Goal: Task Accomplishment & Management: Manage account settings

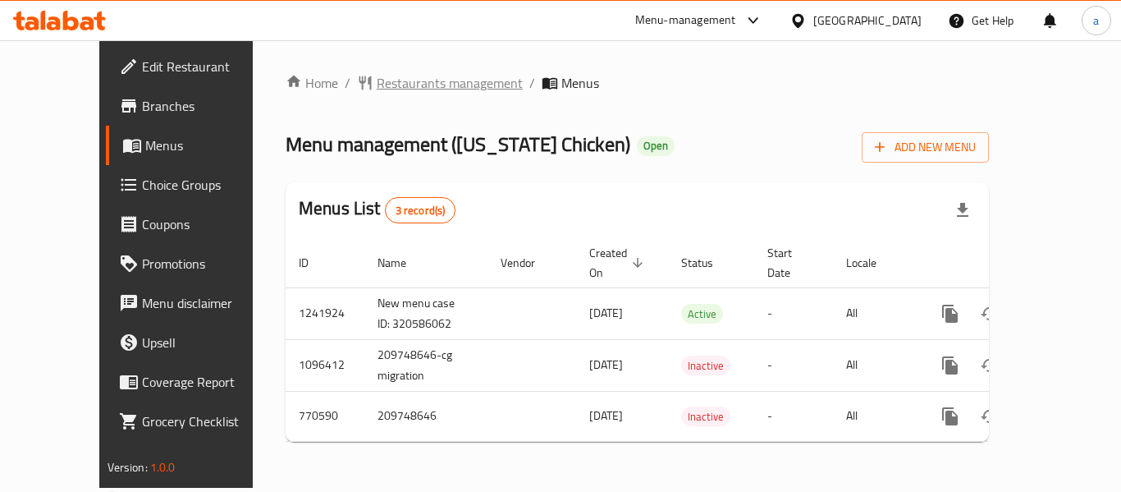
click at [415, 85] on span "Restaurants management" at bounding box center [450, 83] width 146 height 20
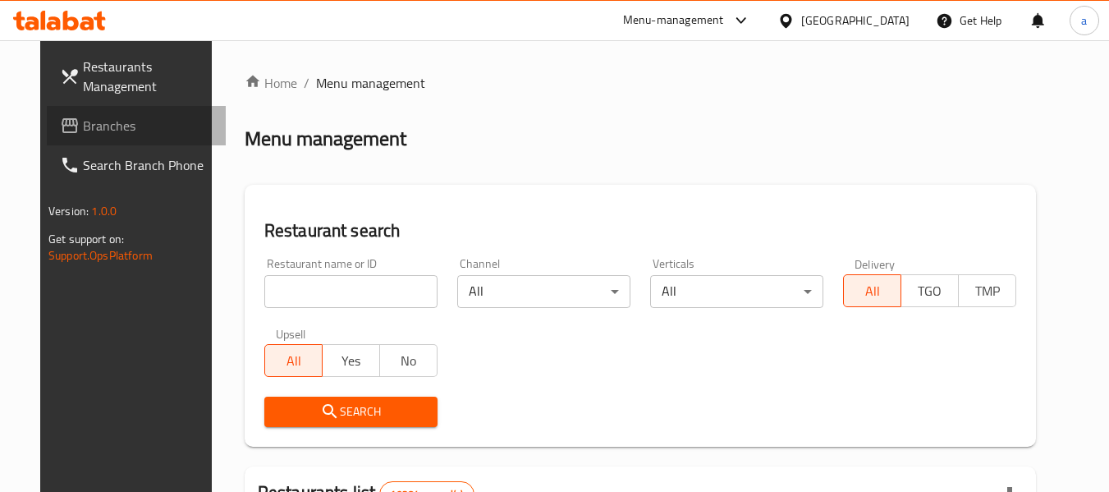
click at [127, 129] on span "Branches" at bounding box center [148, 126] width 130 height 20
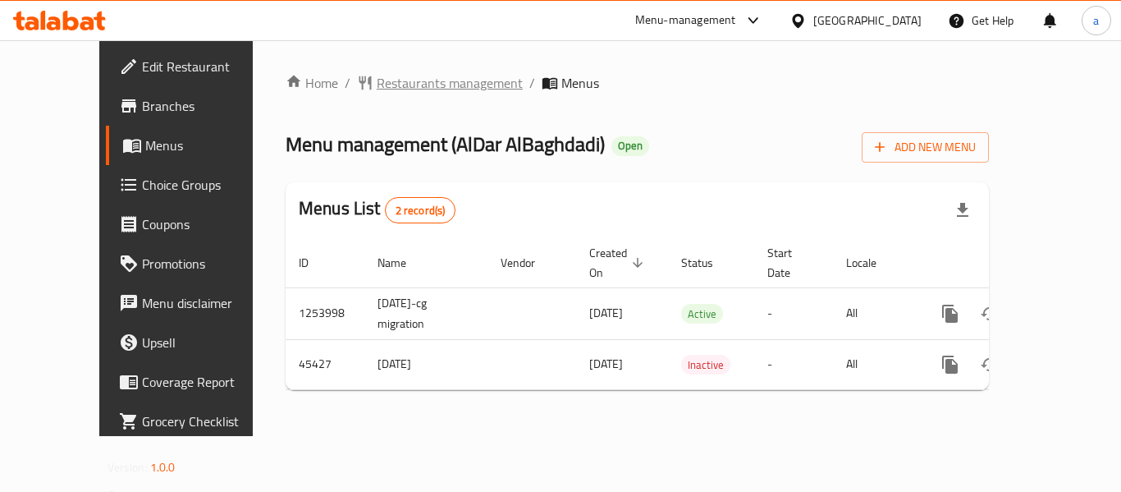
click at [377, 91] on span "Restaurants management" at bounding box center [450, 83] width 146 height 20
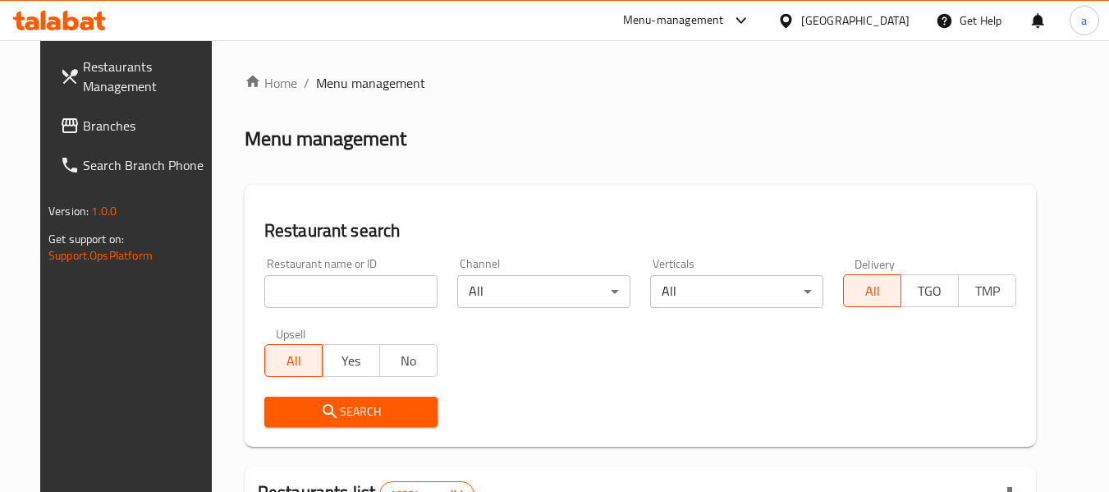
drag, startPoint x: 79, startPoint y: 122, endPoint x: 37, endPoint y: 117, distance: 42.1
click at [83, 122] on span "Branches" at bounding box center [148, 126] width 130 height 20
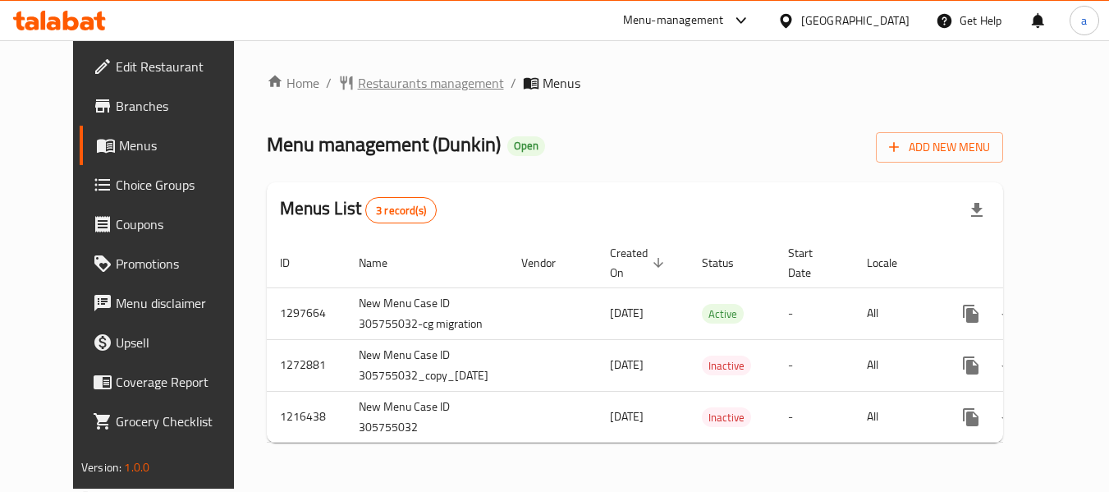
click at [384, 73] on span "Restaurants management" at bounding box center [431, 83] width 146 height 20
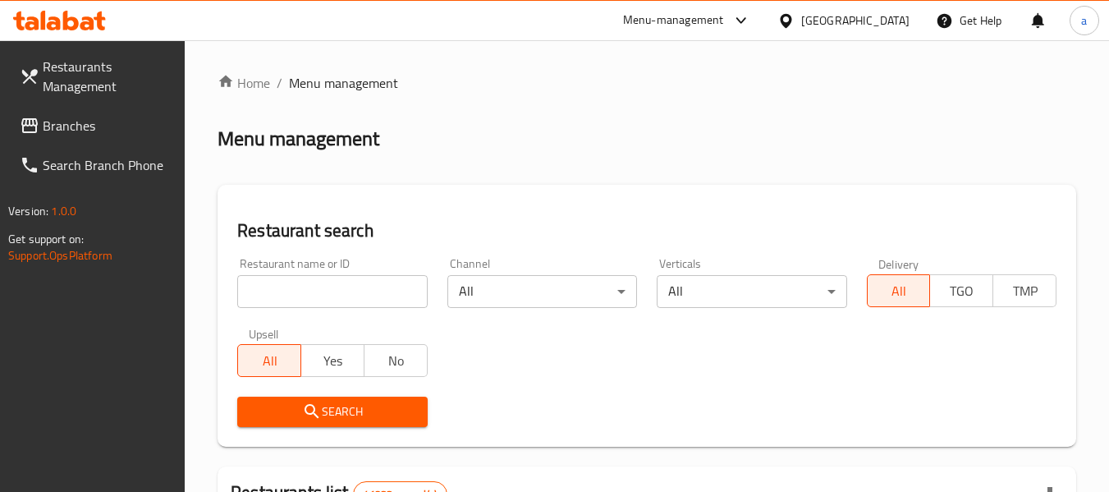
click at [79, 116] on span "Branches" at bounding box center [108, 126] width 130 height 20
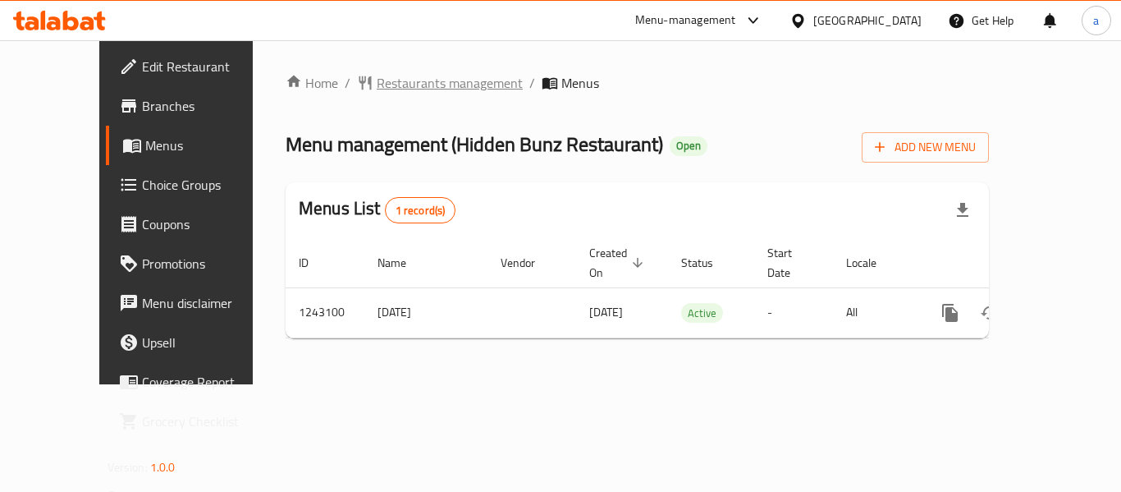
click at [400, 75] on span "Restaurants management" at bounding box center [450, 83] width 146 height 20
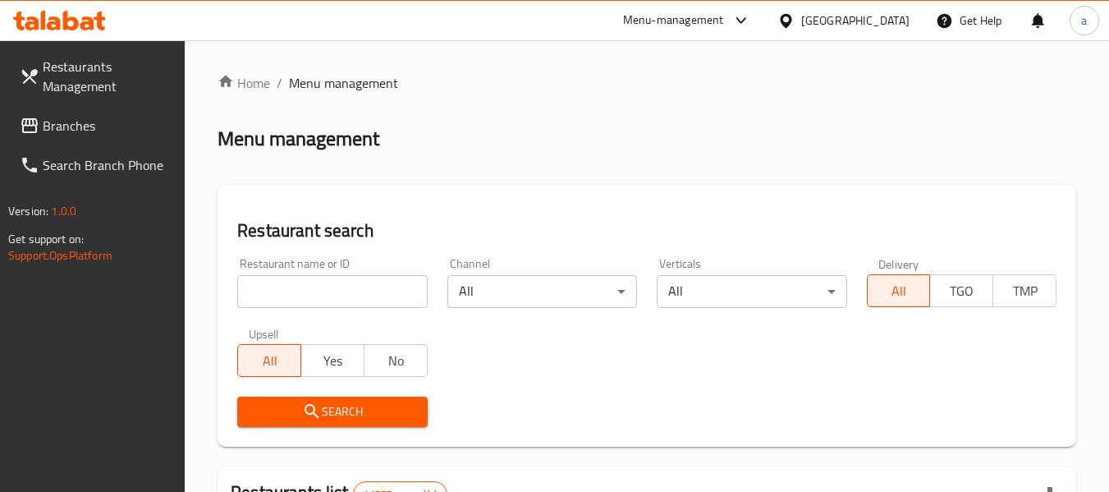
drag, startPoint x: 100, startPoint y: 132, endPoint x: 92, endPoint y: 153, distance: 22.9
click at [100, 132] on span "Branches" at bounding box center [108, 126] width 130 height 20
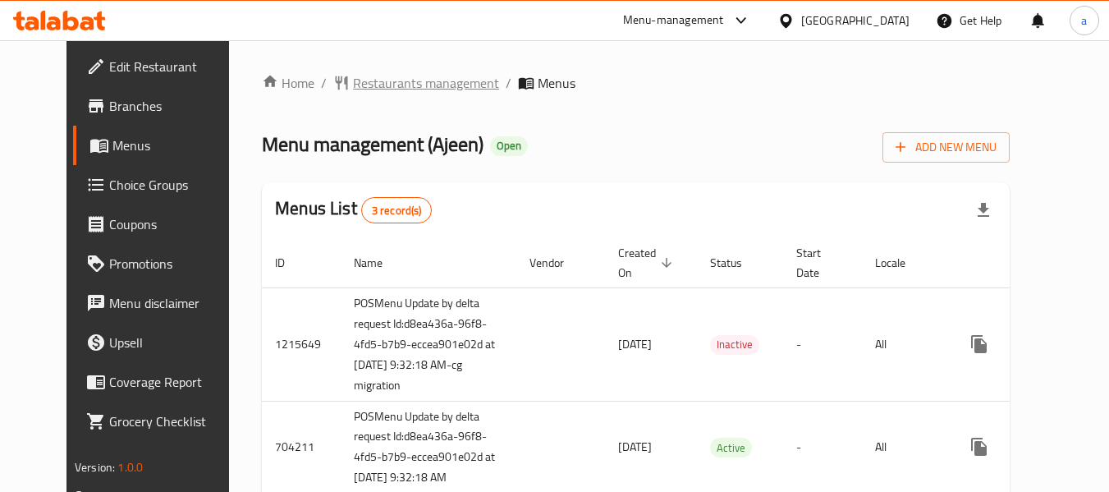
click at [360, 88] on span "Restaurants management" at bounding box center [426, 83] width 146 height 20
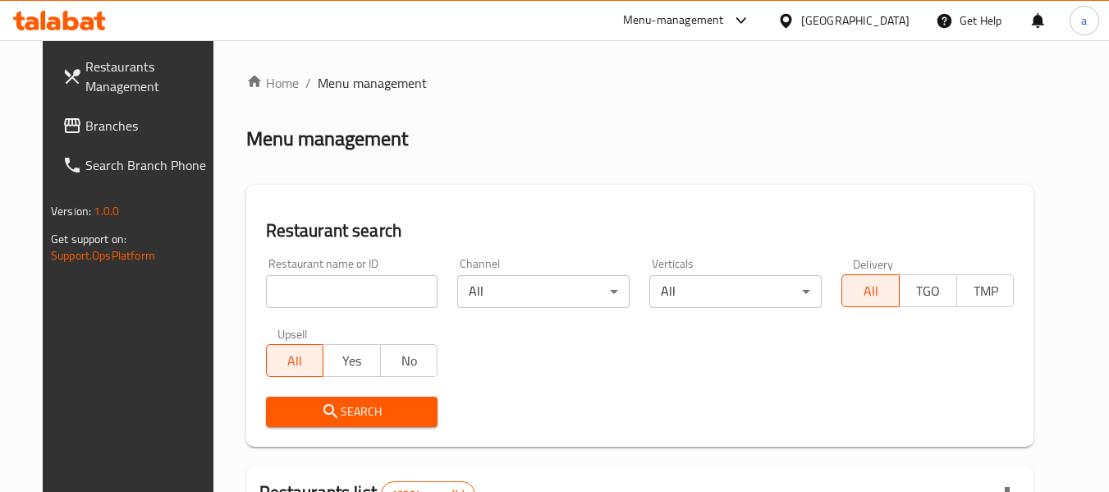
click at [298, 305] on div at bounding box center [554, 246] width 1109 height 492
click at [302, 293] on input "search" at bounding box center [352, 291] width 172 height 33
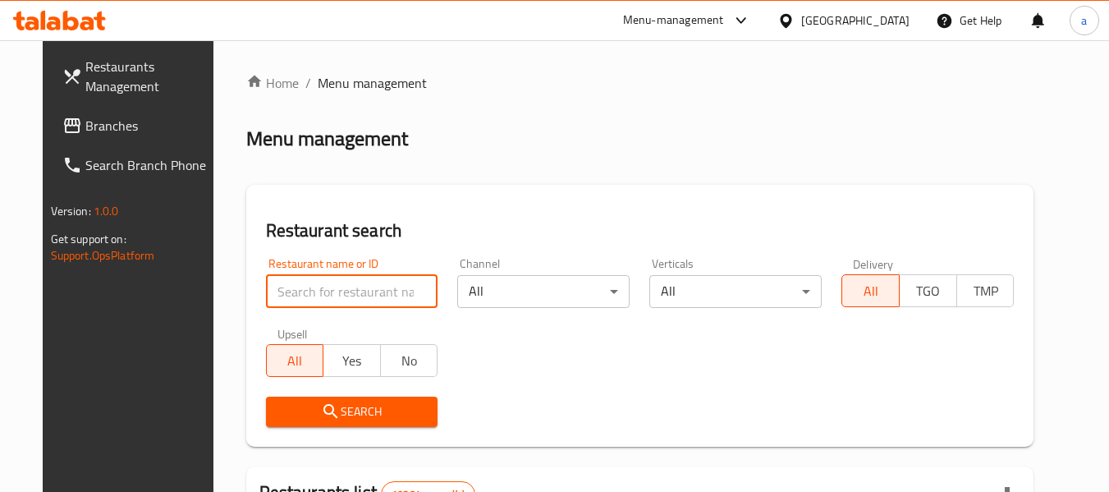
paste input "601212"
type input "601212"
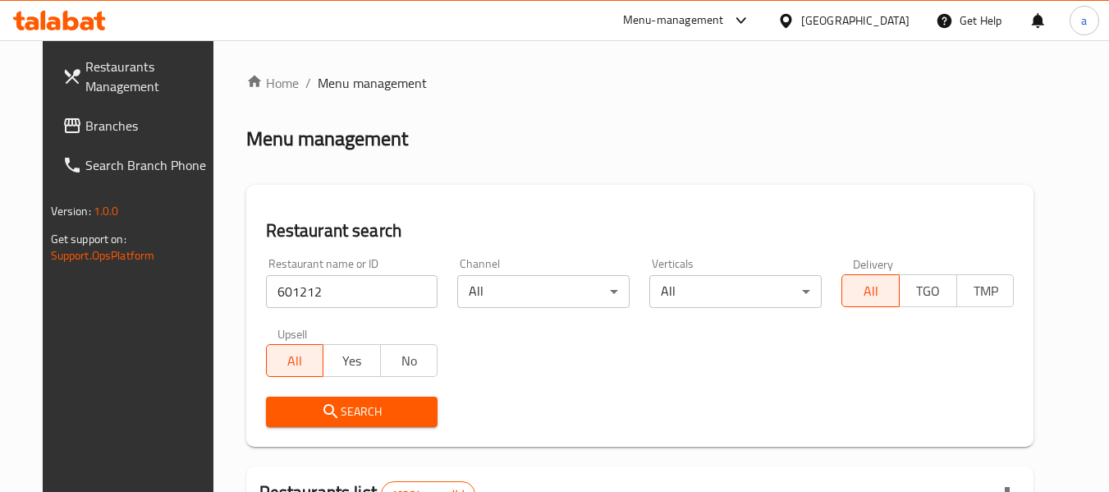
click at [351, 411] on span "Search" at bounding box center [352, 411] width 146 height 21
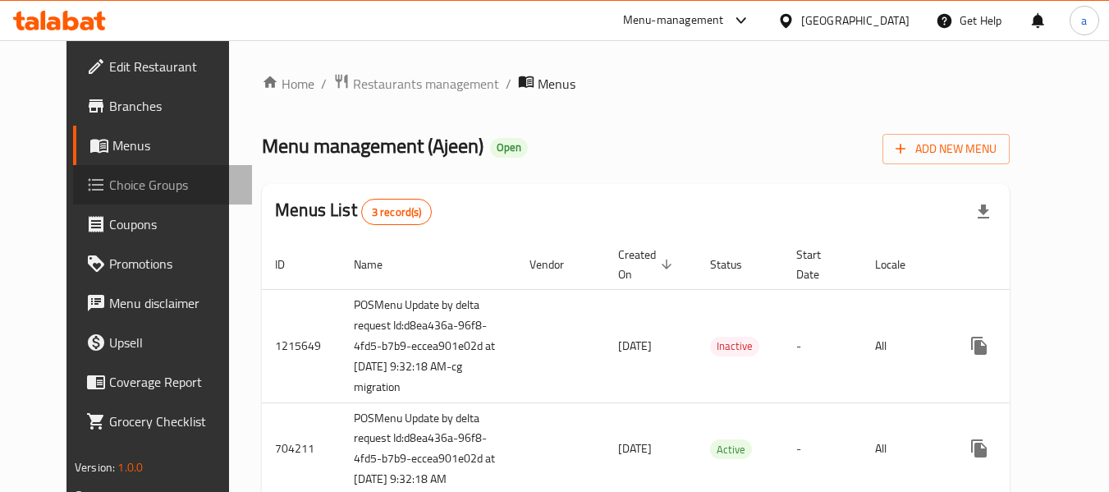
click at [109, 181] on span "Choice Groups" at bounding box center [174, 185] width 130 height 20
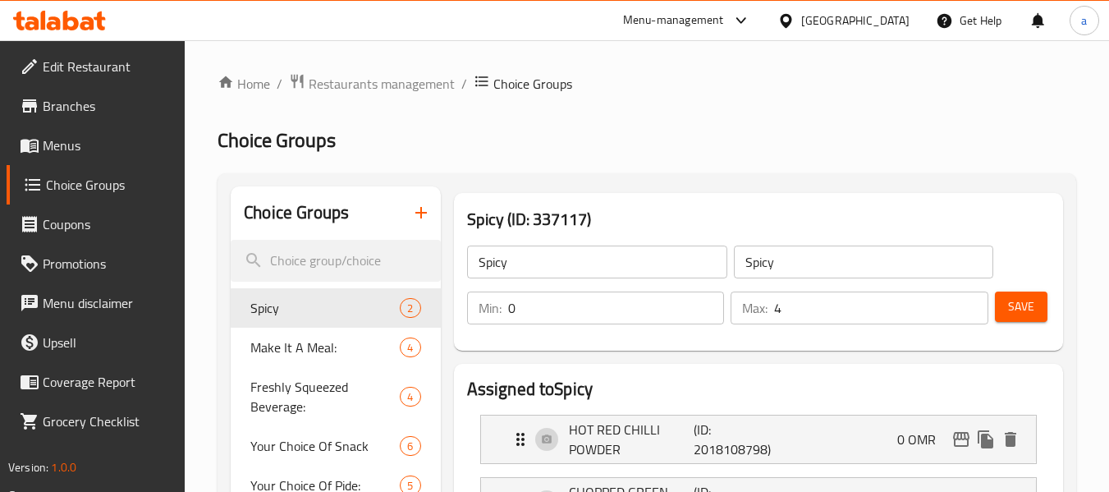
scroll to position [82, 0]
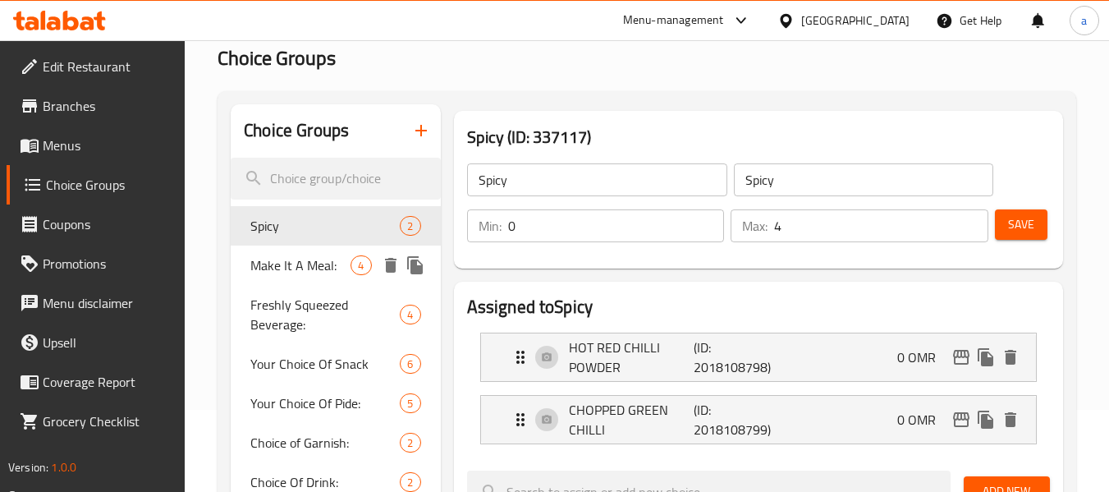
click at [291, 267] on span "Make It A Meal:" at bounding box center [300, 265] width 100 height 20
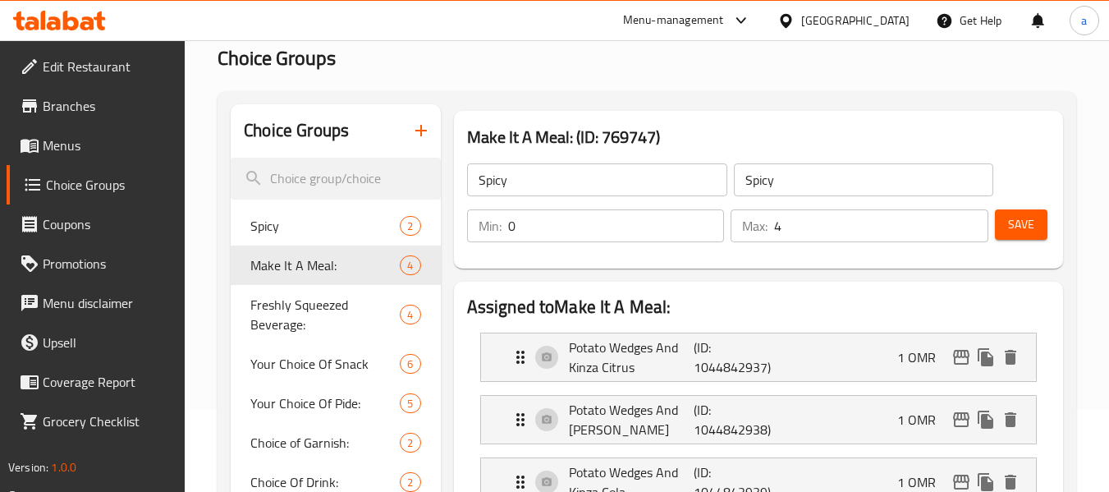
type input "Make It A Meal:"
type input "اجعلها وجبة:"
type input "1"
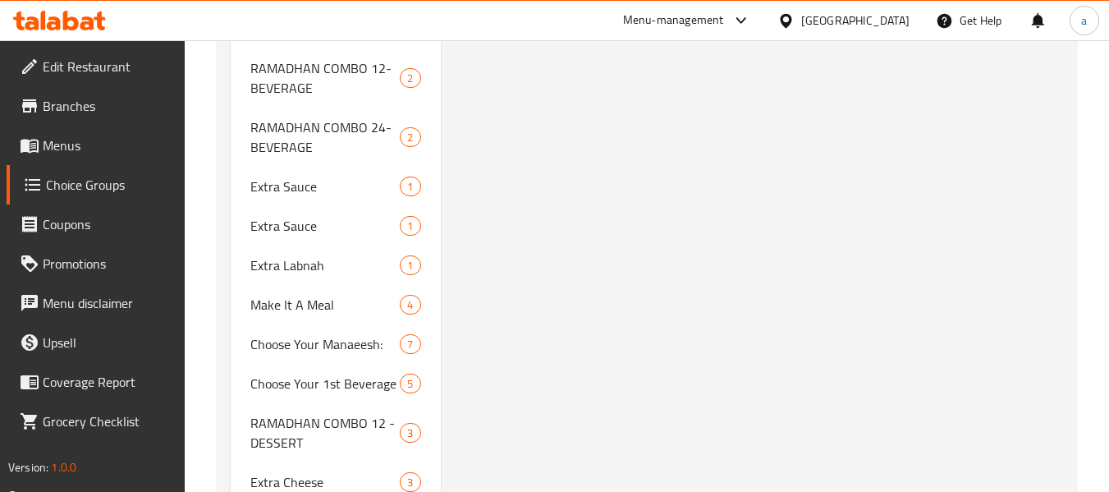
scroll to position [3119, 0]
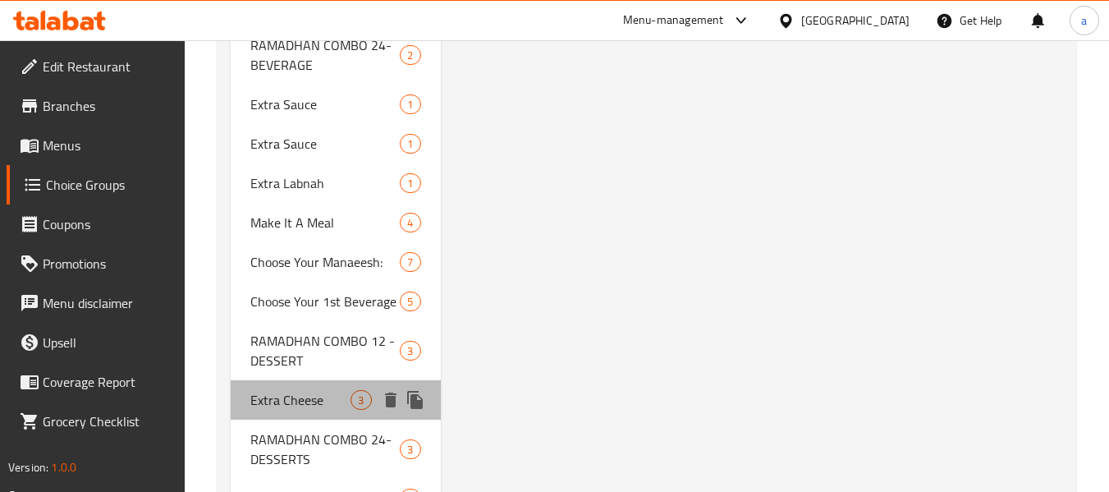
click at [295, 390] on span "Extra Cheese" at bounding box center [300, 400] width 100 height 20
type input "Extra Cheese"
type input "الإضافات:"
type input "3"
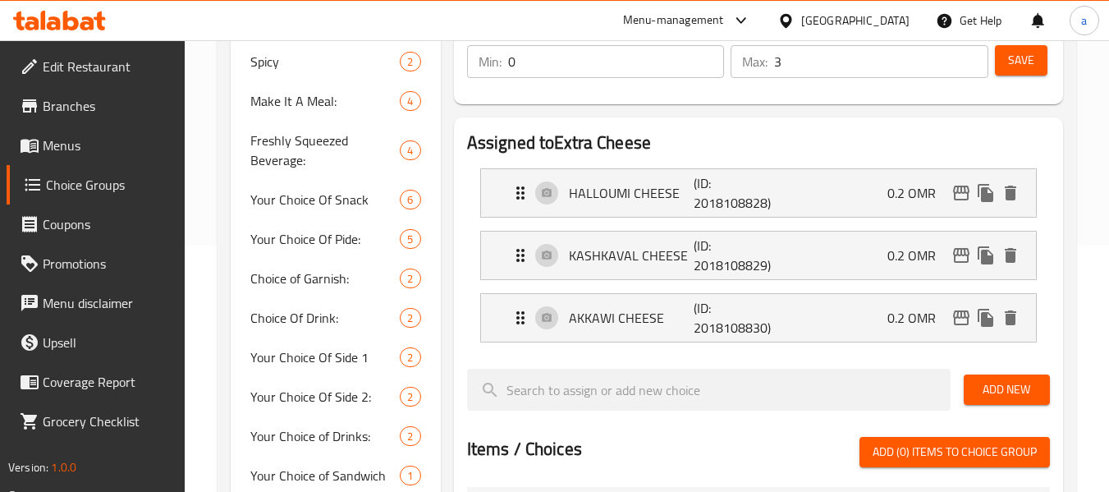
scroll to position [174, 0]
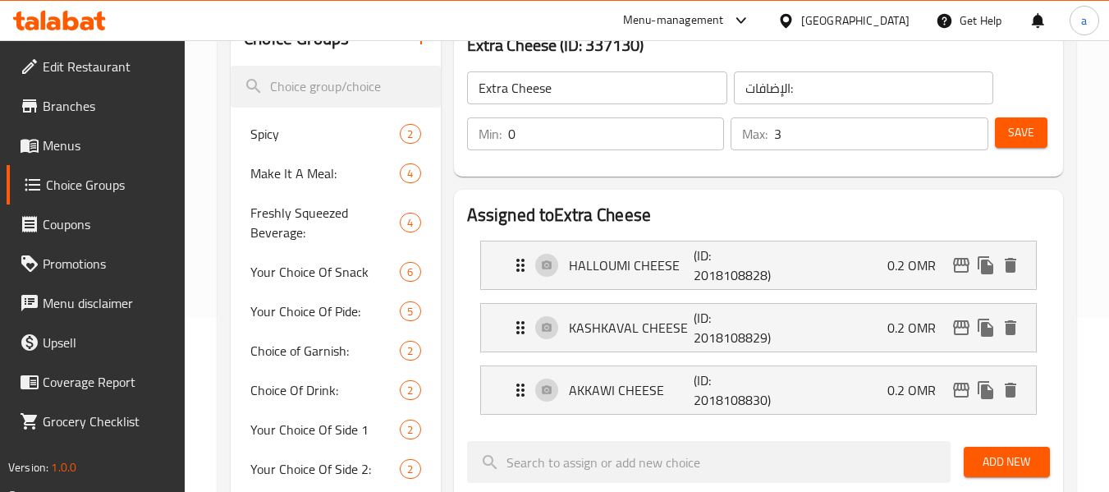
click at [84, 91] on link "Branches" at bounding box center [96, 105] width 179 height 39
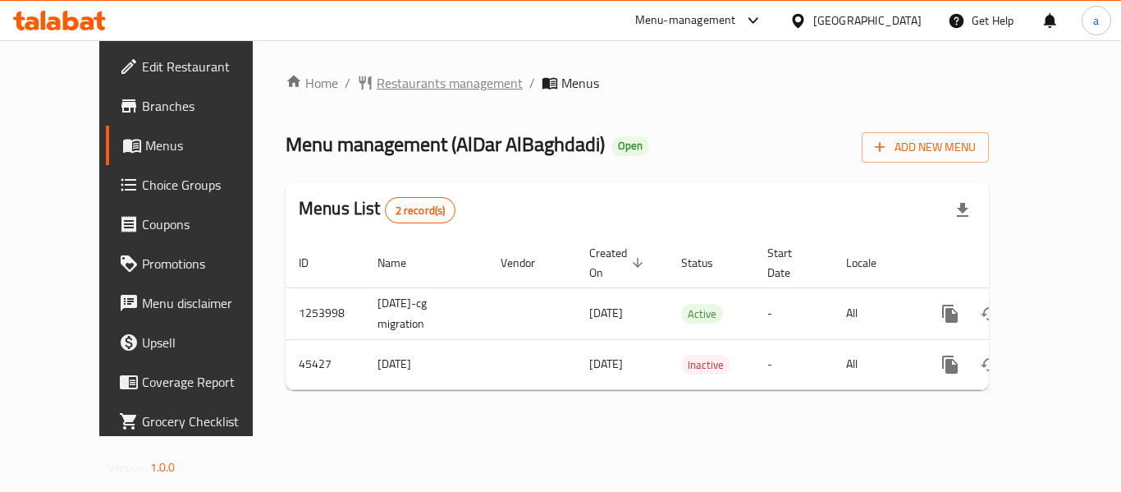
click at [377, 92] on span "Restaurants management" at bounding box center [450, 83] width 146 height 20
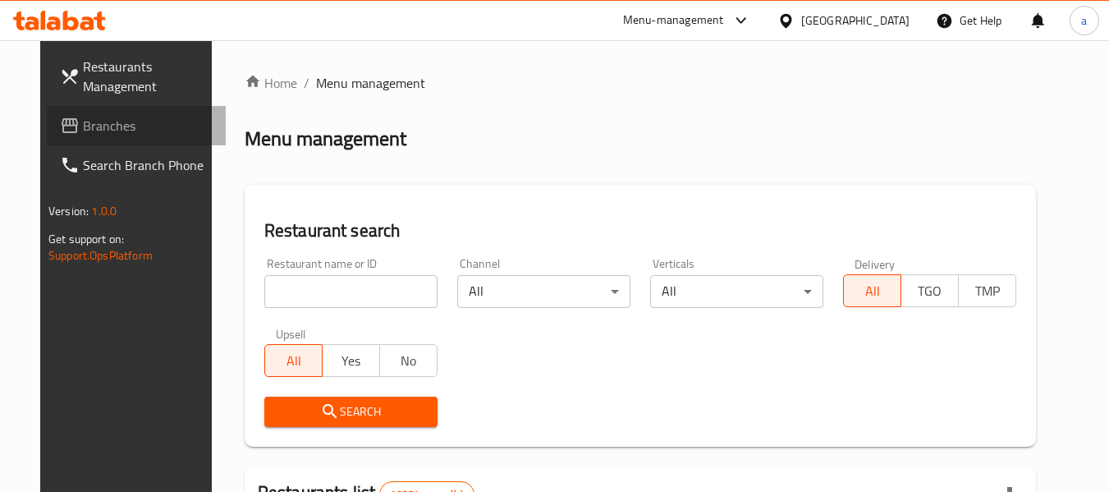
click at [71, 141] on link "Branches" at bounding box center [136, 125] width 179 height 39
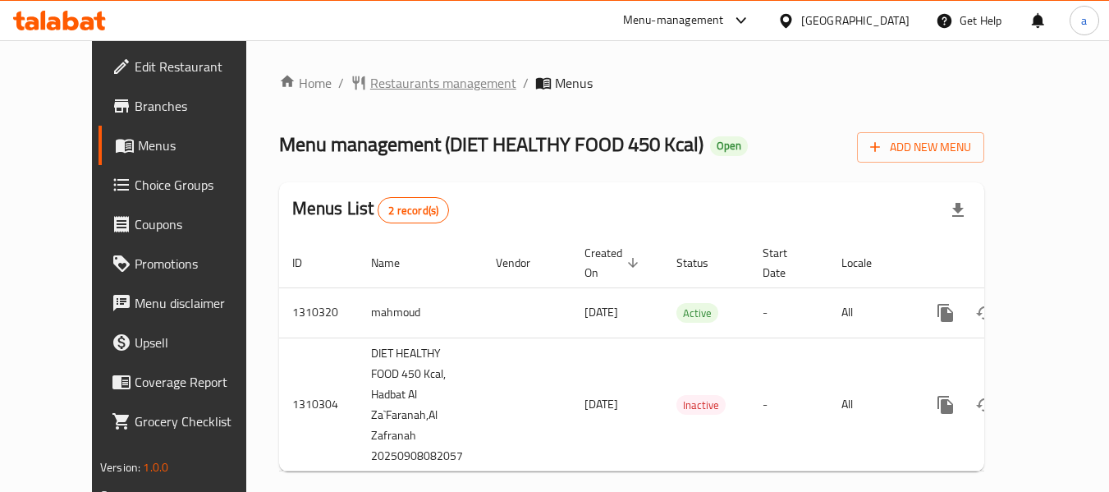
click at [389, 78] on span "Restaurants management" at bounding box center [443, 83] width 146 height 20
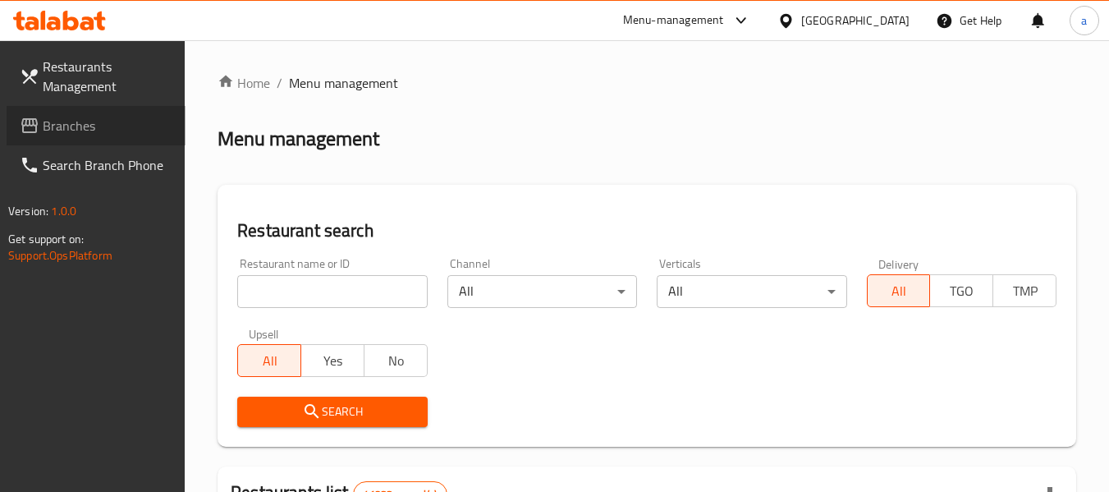
click at [83, 135] on span "Branches" at bounding box center [108, 126] width 130 height 20
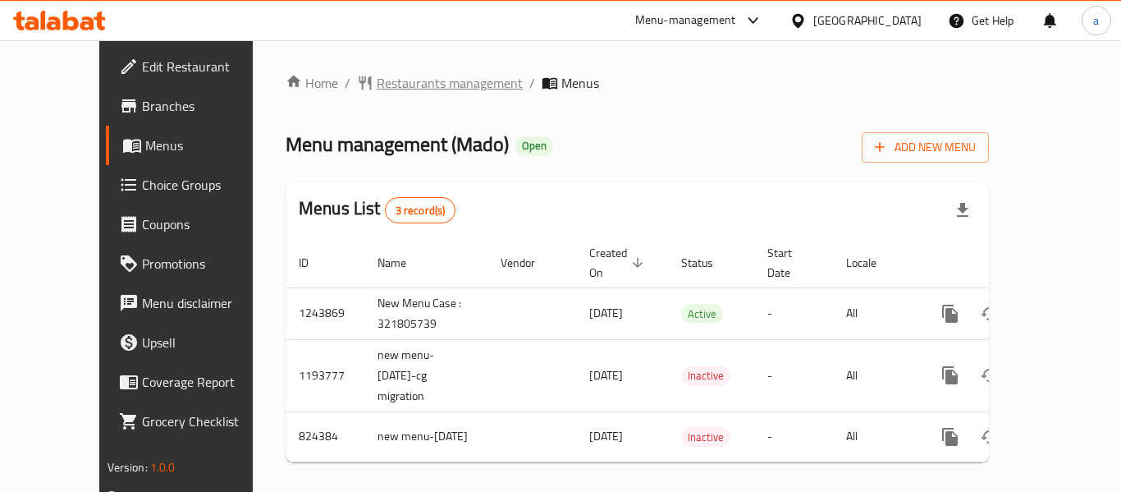
click at [385, 84] on span "Restaurants management" at bounding box center [450, 83] width 146 height 20
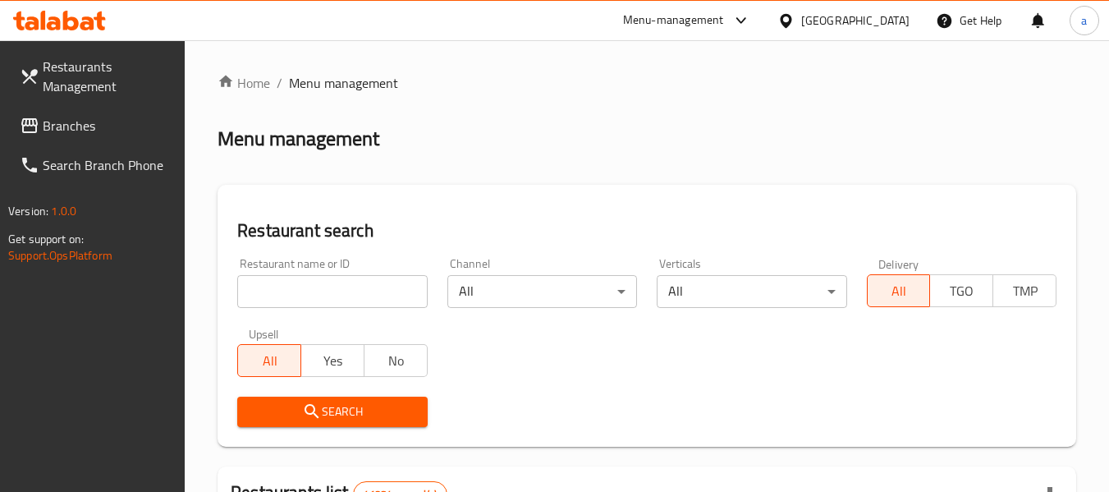
click at [89, 103] on link "Restaurants Management" at bounding box center [96, 76] width 179 height 59
click at [99, 123] on span "Branches" at bounding box center [108, 126] width 130 height 20
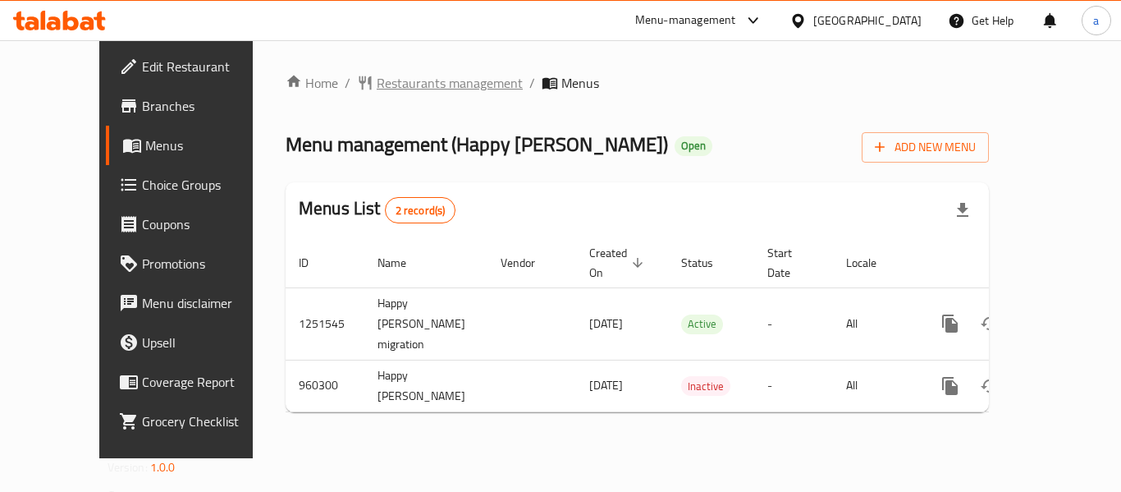
click at [408, 80] on span "Restaurants management" at bounding box center [450, 83] width 146 height 20
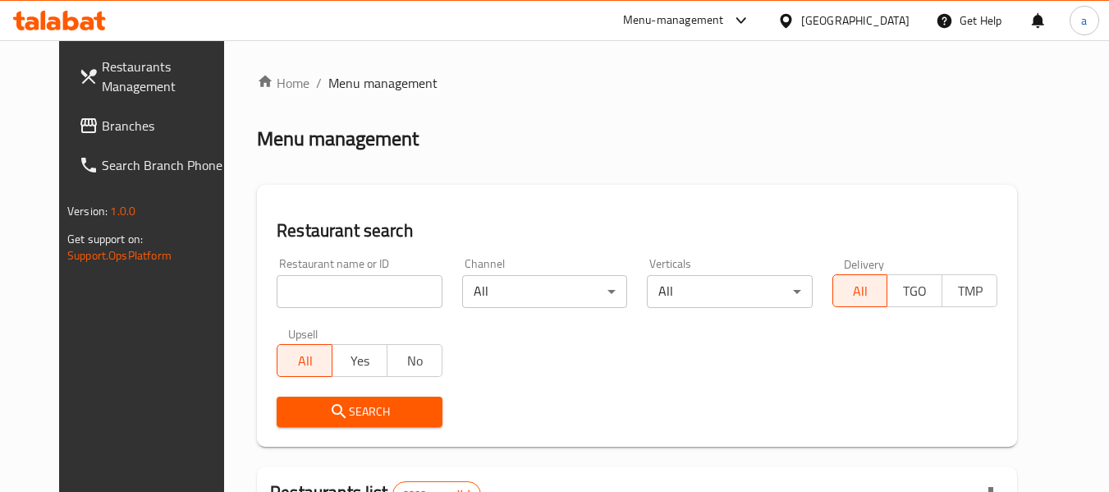
drag, startPoint x: 62, startPoint y: 135, endPoint x: 28, endPoint y: 135, distance: 33.7
click at [102, 135] on span "Branches" at bounding box center [167, 126] width 130 height 20
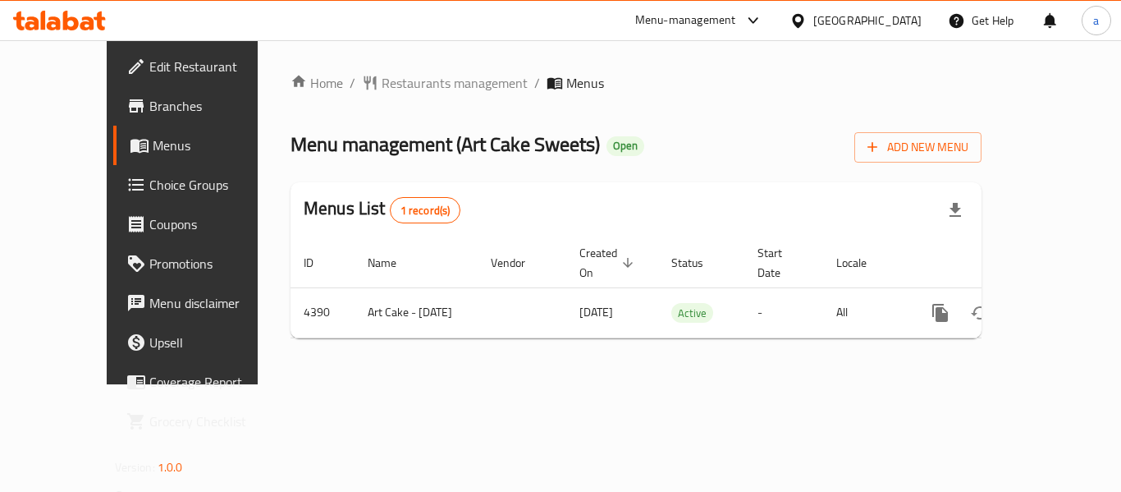
click at [388, 97] on div "Home / Restaurants management / Menus Menu management ( Art Cake Sweets ) Open …" at bounding box center [636, 212] width 691 height 278
click at [382, 82] on span "Restaurants management" at bounding box center [455, 83] width 146 height 20
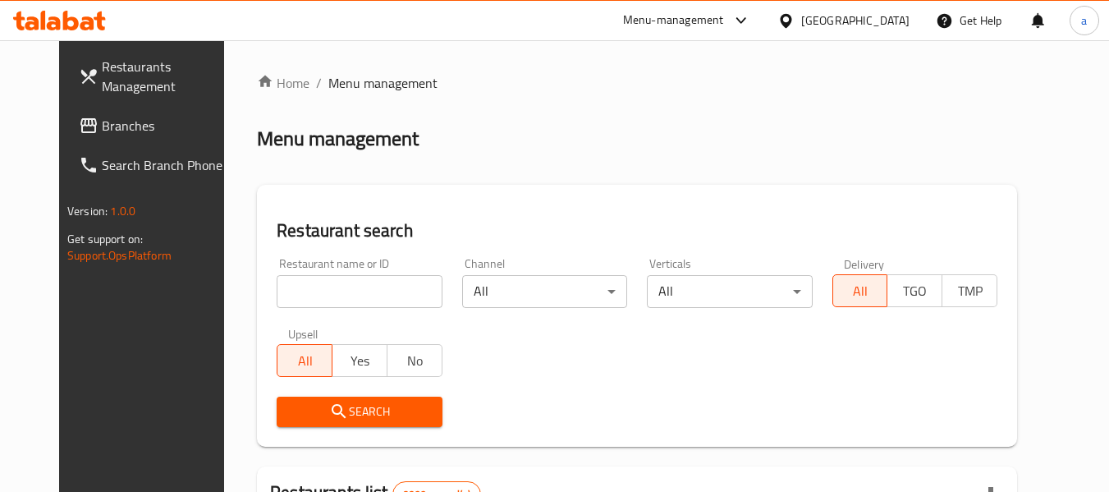
click at [102, 127] on span "Branches" at bounding box center [167, 126] width 130 height 20
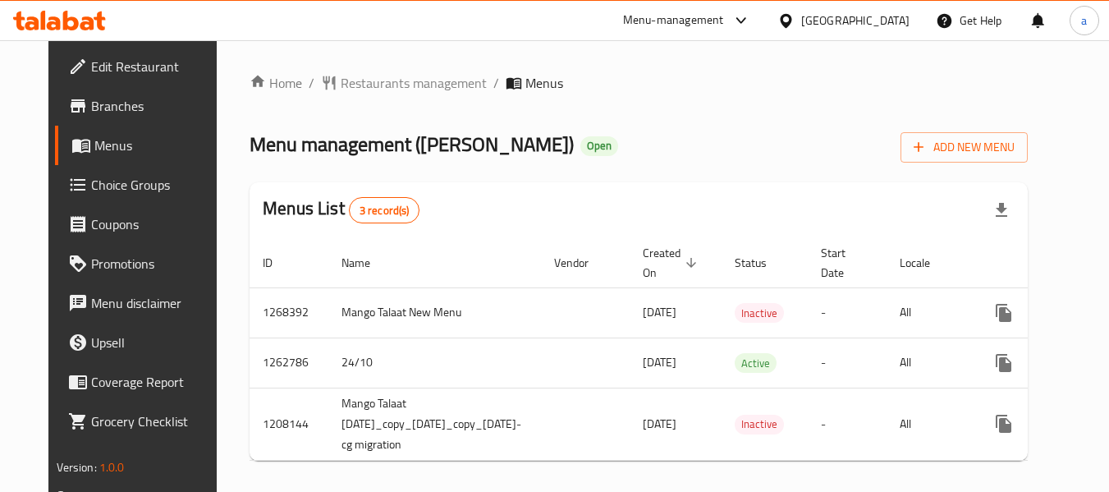
click at [106, 188] on span "Choice Groups" at bounding box center [156, 185] width 130 height 20
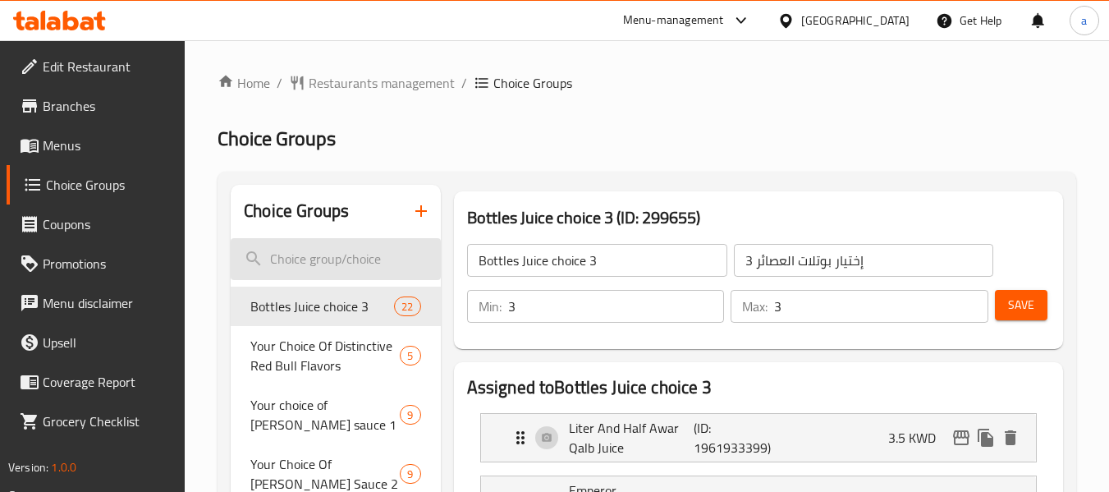
click at [318, 272] on input "search" at bounding box center [335, 259] width 209 height 42
paste input "Your Choice of Mini Pancake"
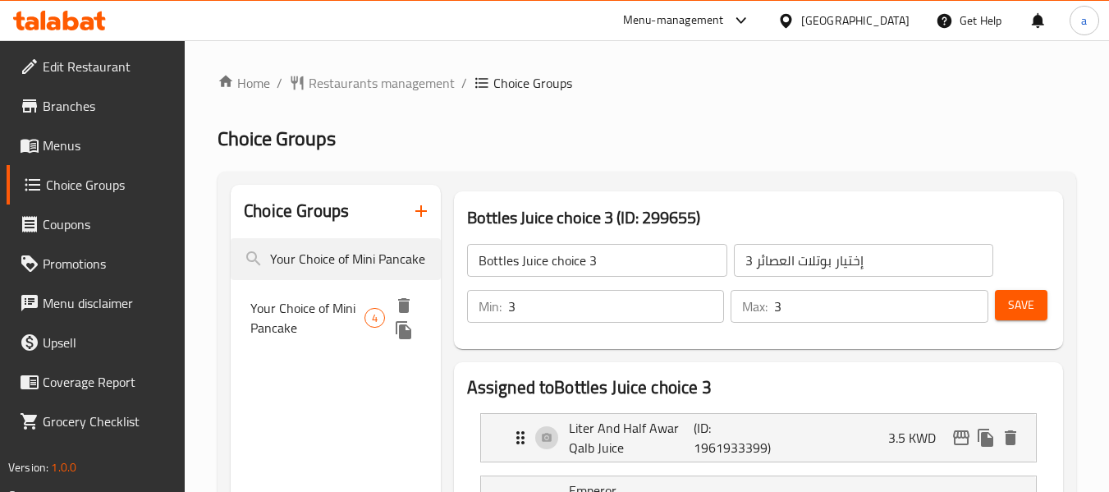
type input "Your Choice of Mini Pancake"
click at [286, 309] on span "Your Choice of Mini Pancake" at bounding box center [306, 317] width 113 height 39
type input "Your Choice of Mini Pancake"
type input "اختيارك من ميني بان كيك"
type input "1"
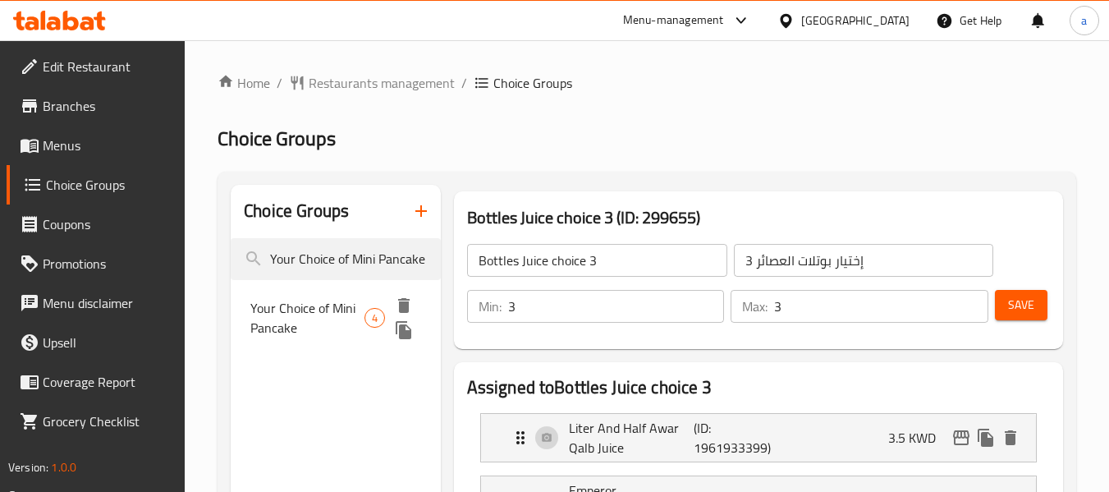
type input "1"
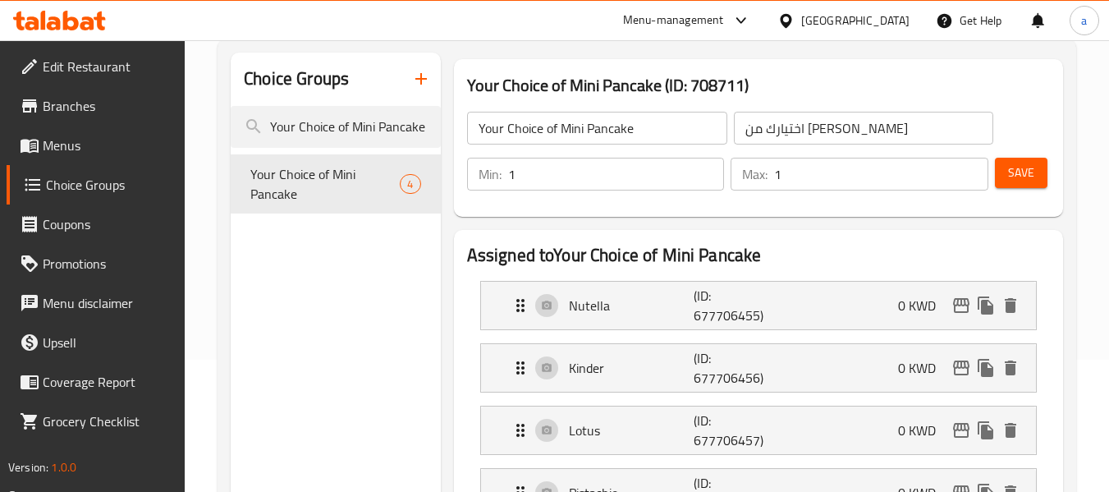
scroll to position [246, 0]
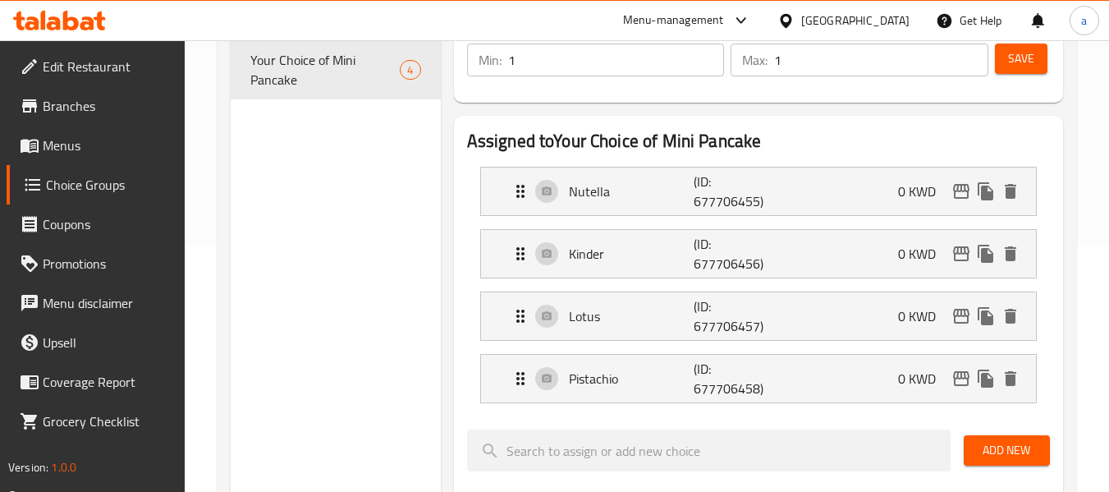
click at [85, 76] on span "Edit Restaurant" at bounding box center [108, 67] width 130 height 20
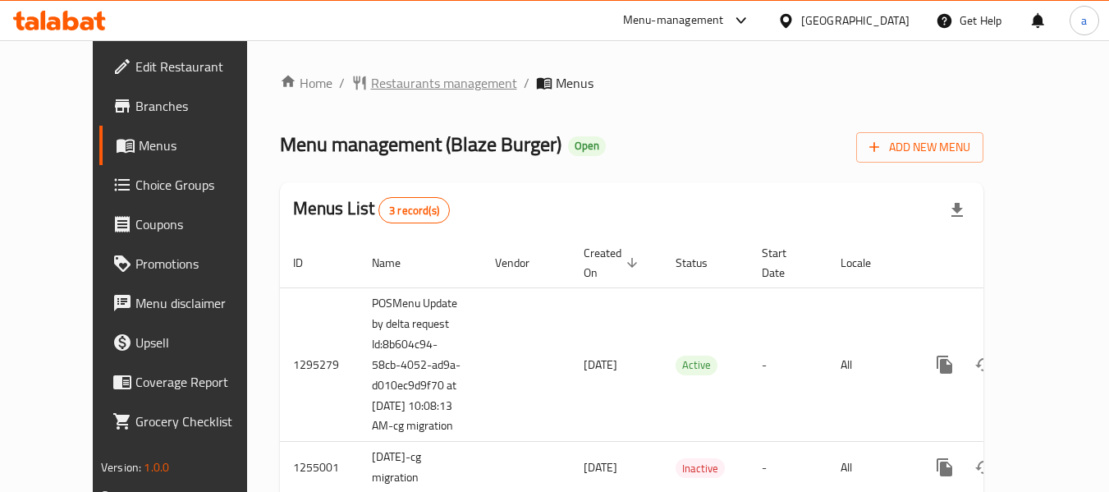
click at [371, 83] on span "Restaurants management" at bounding box center [444, 83] width 146 height 20
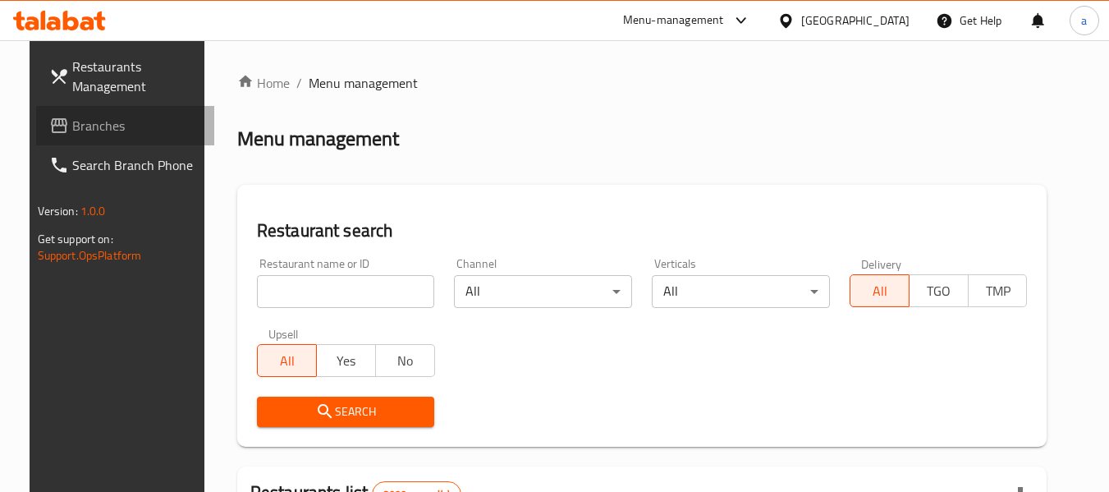
click at [70, 141] on link "Branches" at bounding box center [125, 125] width 179 height 39
drag, startPoint x: 80, startPoint y: 121, endPoint x: 19, endPoint y: 139, distance: 64.2
click at [80, 121] on span "Branches" at bounding box center [137, 126] width 130 height 20
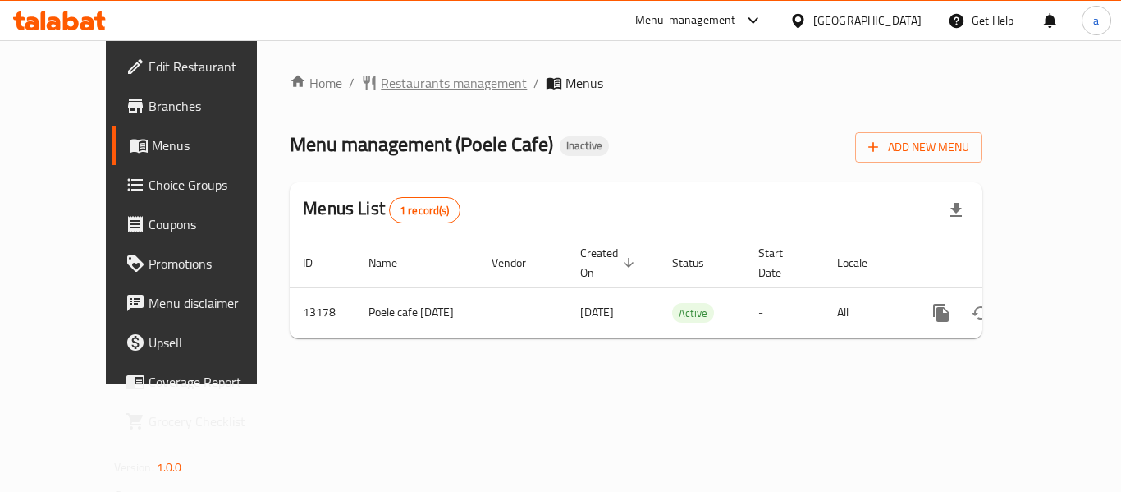
click at [406, 89] on span "Restaurants management" at bounding box center [454, 83] width 146 height 20
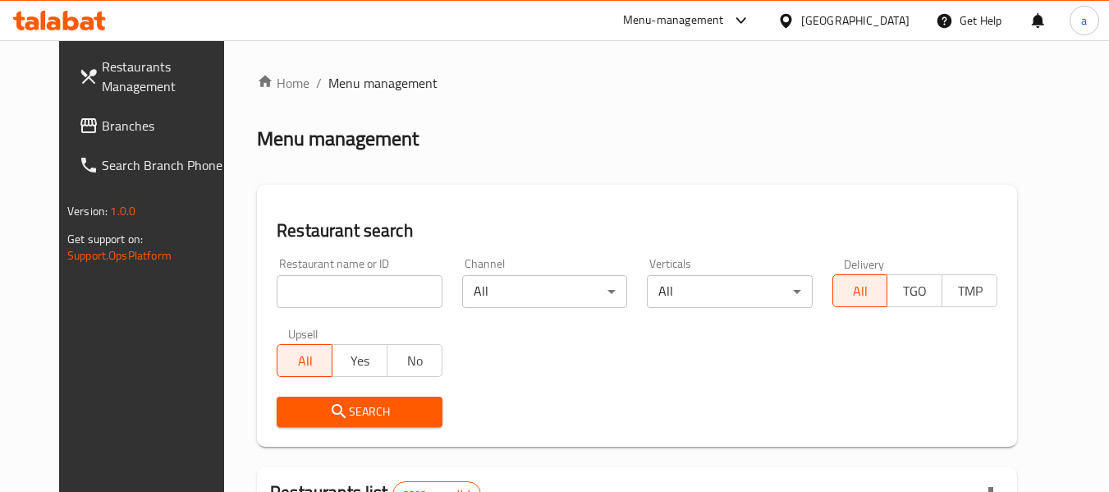
click at [102, 123] on span "Branches" at bounding box center [167, 126] width 130 height 20
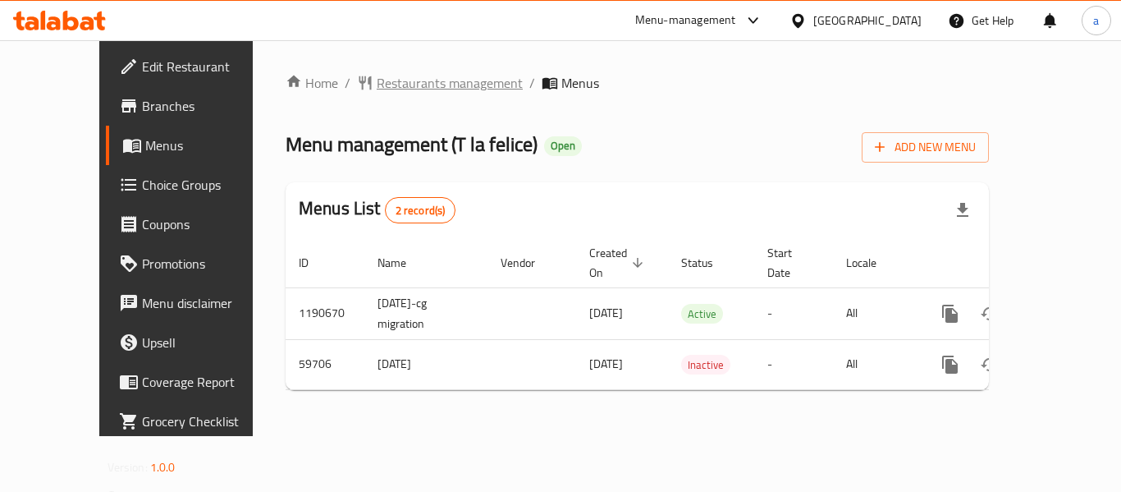
click at [378, 78] on span "Restaurants management" at bounding box center [450, 83] width 146 height 20
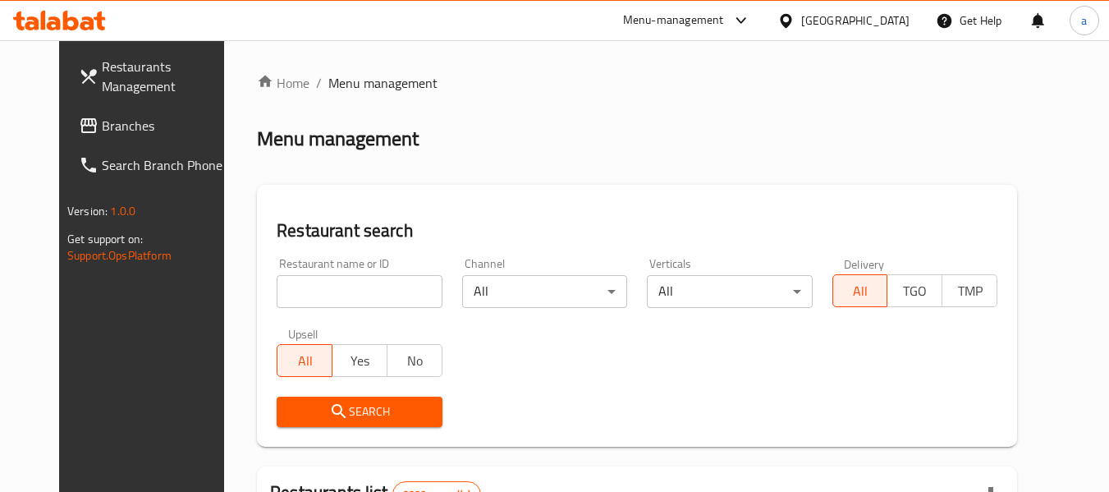
click at [102, 126] on span "Branches" at bounding box center [167, 126] width 130 height 20
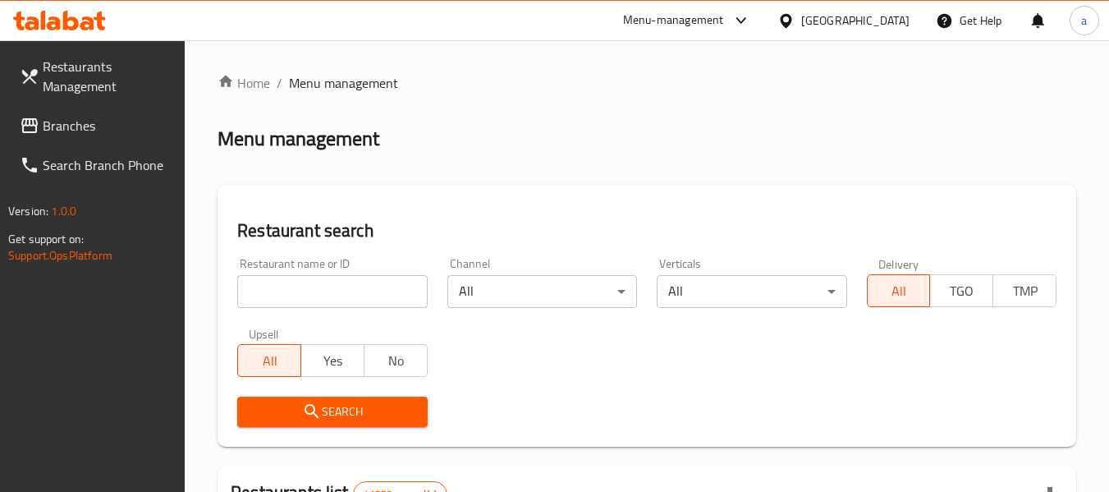
click at [88, 120] on span "Branches" at bounding box center [108, 126] width 130 height 20
